Goal: Transaction & Acquisition: Subscribe to service/newsletter

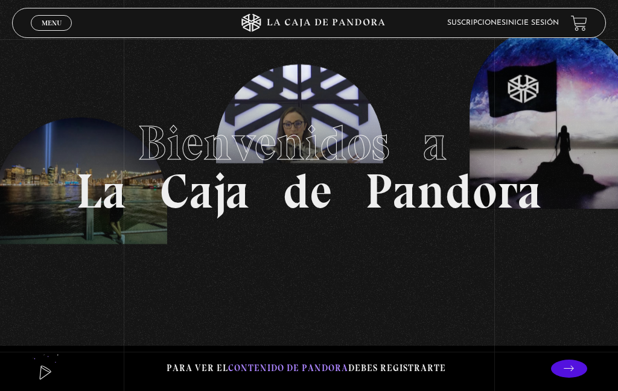
scroll to position [19, 0]
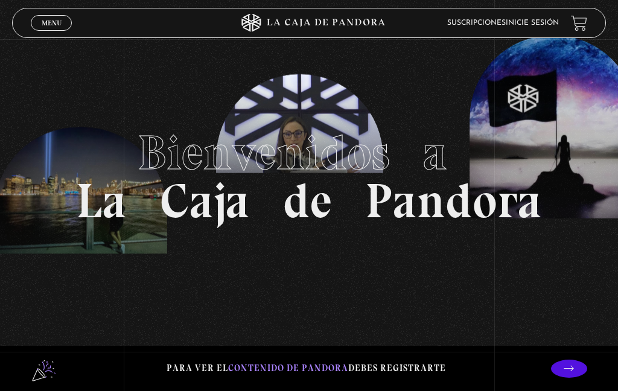
click at [326, 319] on section "Bienvenidos a La Caja de Pandora" at bounding box center [309, 176] width 618 height 391
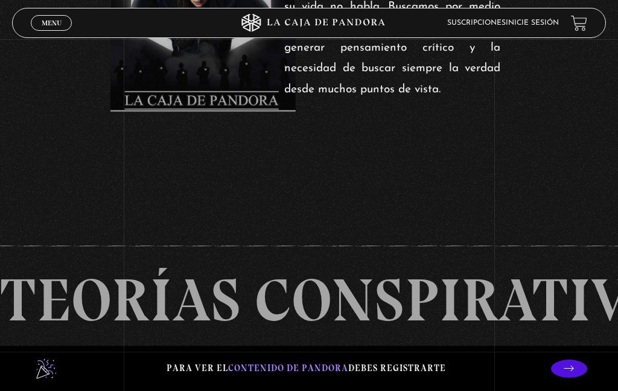
scroll to position [342, 0]
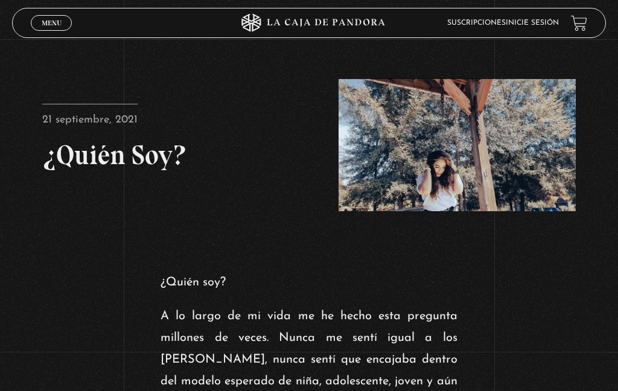
click at [48, 19] on link "Menu Cerrar" at bounding box center [51, 23] width 41 height 16
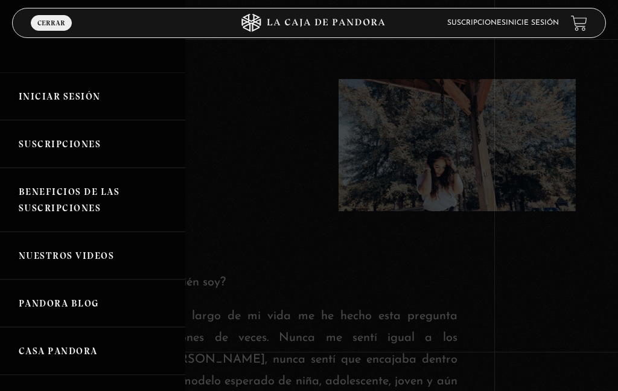
click at [71, 147] on link "Suscripciones" at bounding box center [92, 144] width 185 height 48
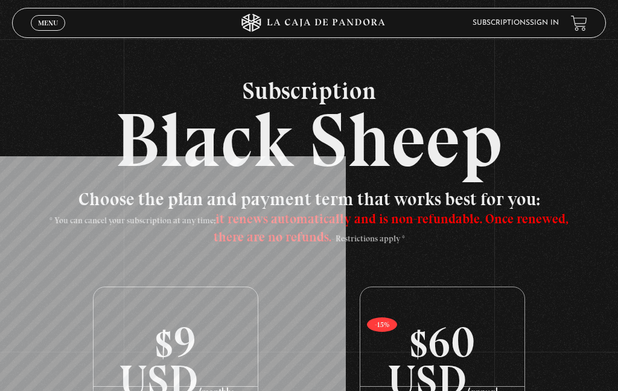
click at [42, 16] on link "Menu Close" at bounding box center [48, 23] width 34 height 16
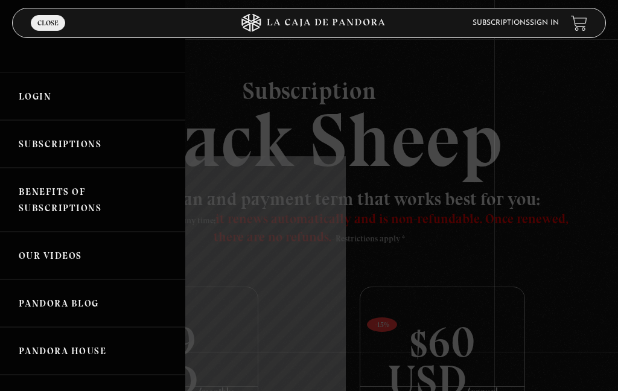
click at [54, 204] on font "Benefits of subscriptions" at bounding box center [60, 200] width 83 height 28
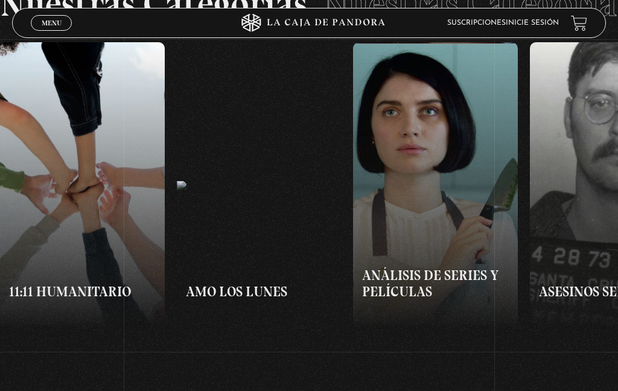
scroll to position [877, 0]
